Goal: Task Accomplishment & Management: Use online tool/utility

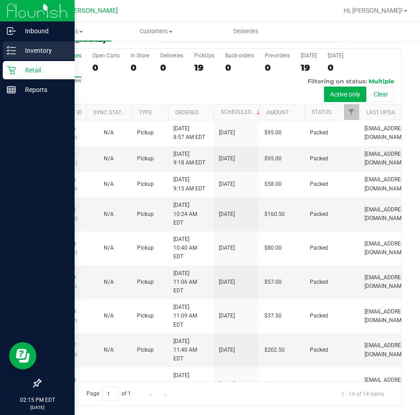
click at [24, 54] on p "Inventory" at bounding box center [43, 50] width 55 height 11
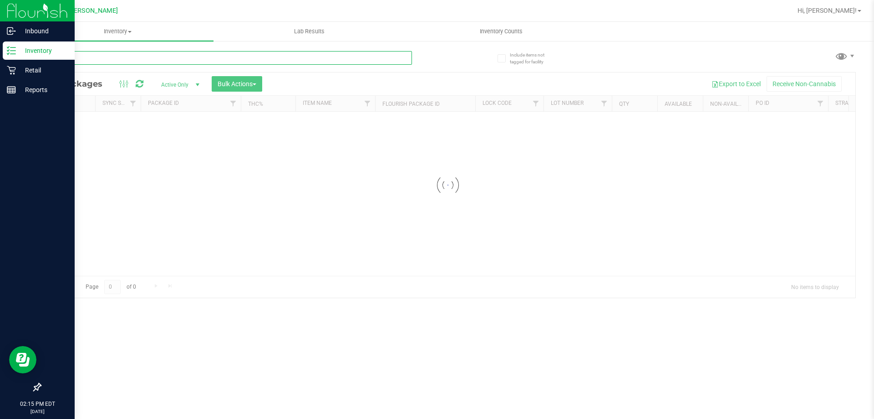
click at [131, 58] on div "Inventory All packages All inventory Waste log Create inventory Lab Results Inv…" at bounding box center [448, 220] width 853 height 397
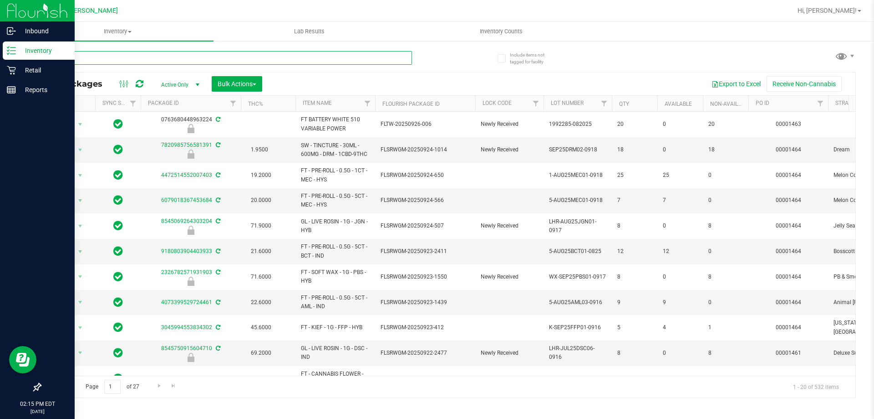
type input "mer"
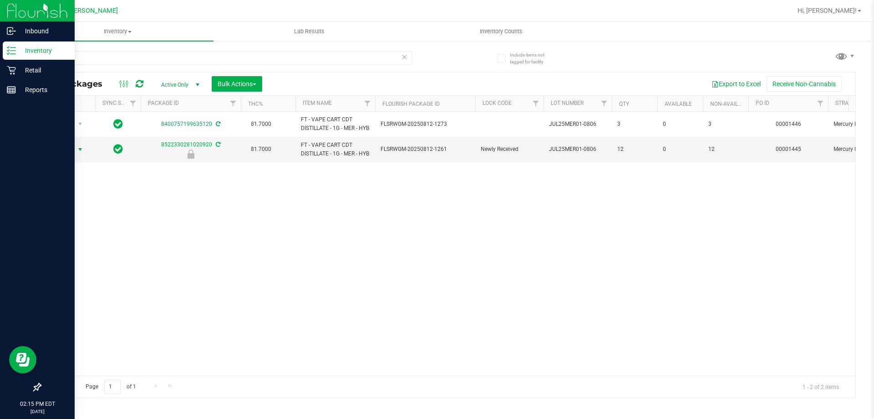
drag, startPoint x: 131, startPoint y: 58, endPoint x: 75, endPoint y: 162, distance: 118.2
click at [75, 156] on div "Action Action Edit attributes Global inventory Locate package Package audit log…" at bounding box center [68, 149] width 44 height 13
click at [79, 153] on span "select" at bounding box center [80, 149] width 7 height 7
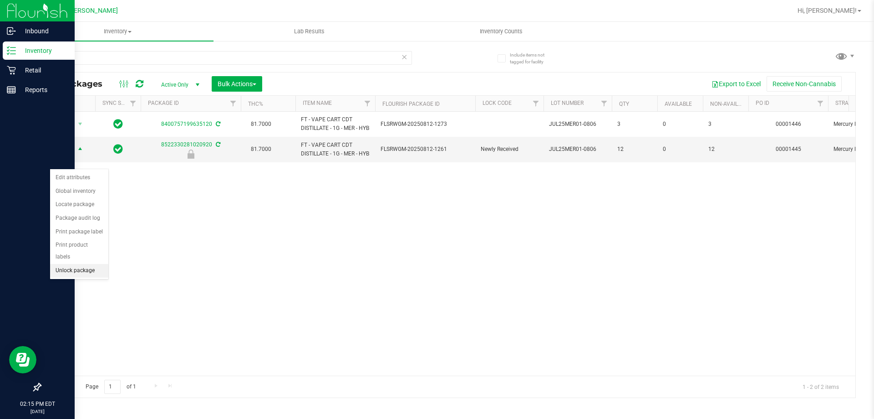
click at [80, 264] on li "Unlock package" at bounding box center [79, 271] width 58 height 14
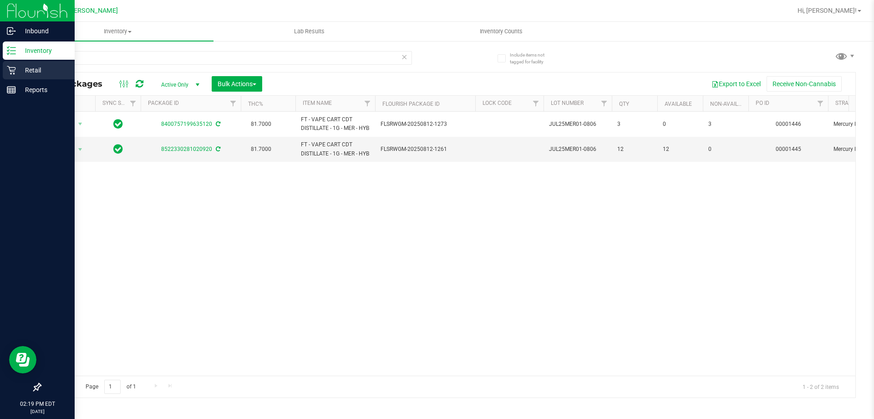
click at [34, 69] on p "Retail" at bounding box center [43, 70] width 55 height 11
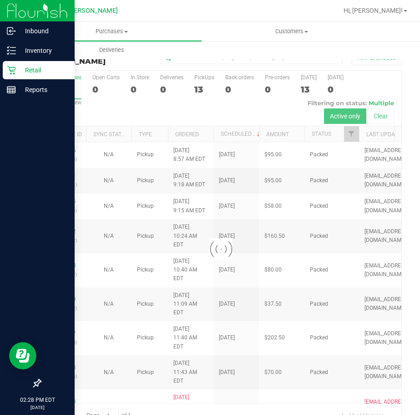
click at [27, 71] on p "Retail" at bounding box center [43, 70] width 55 height 11
